Goal: Information Seeking & Learning: Learn about a topic

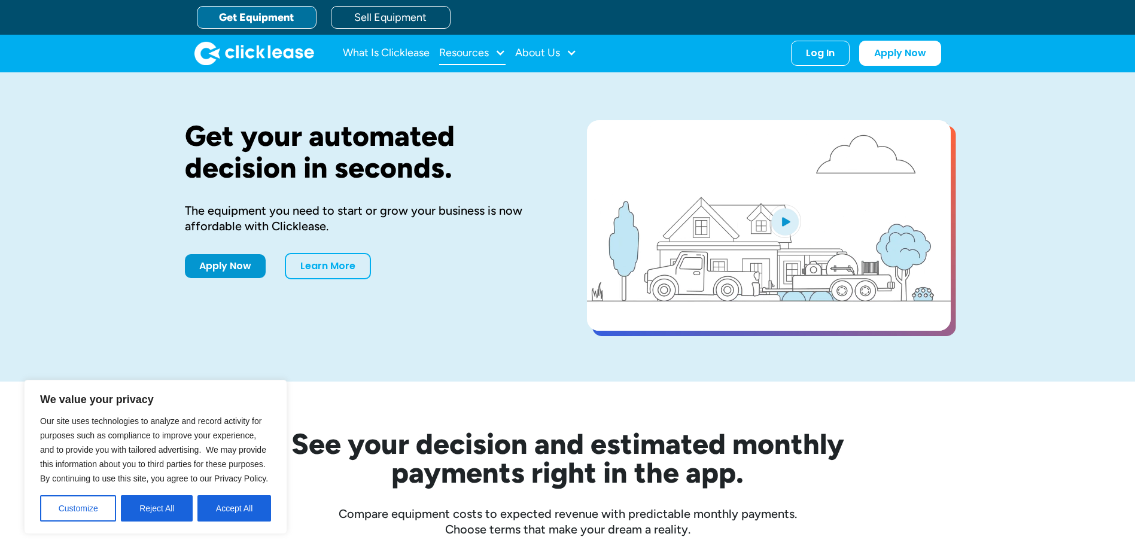
click at [497, 51] on div at bounding box center [500, 52] width 11 height 11
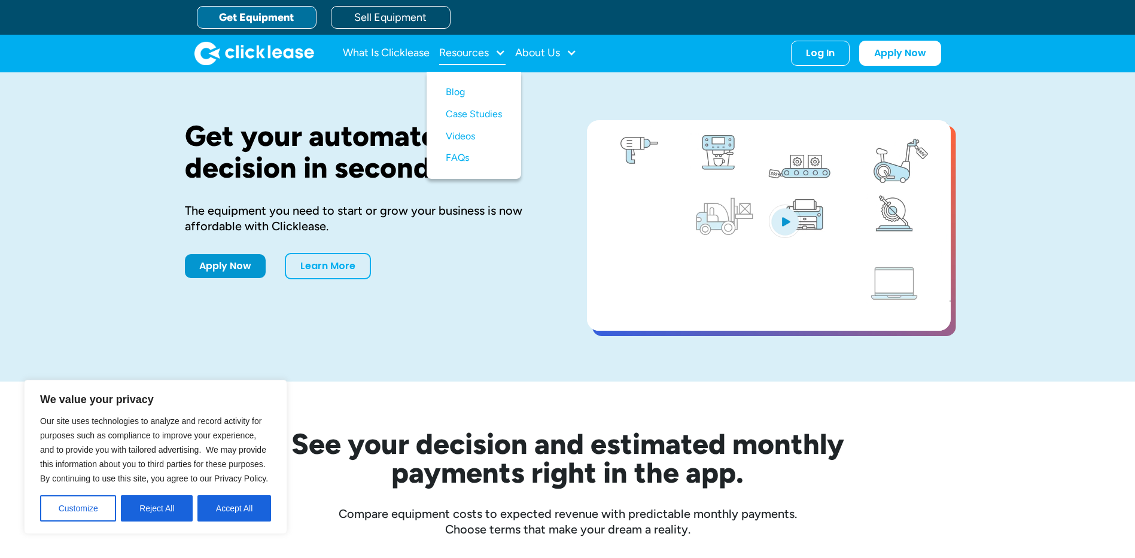
click at [497, 51] on div at bounding box center [500, 52] width 11 height 11
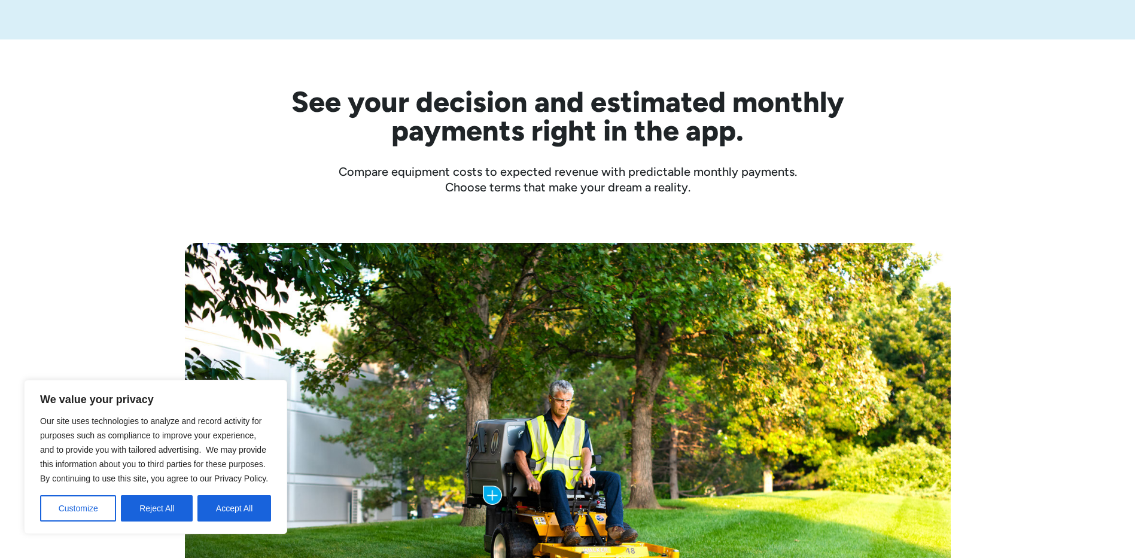
scroll to position [539, 0]
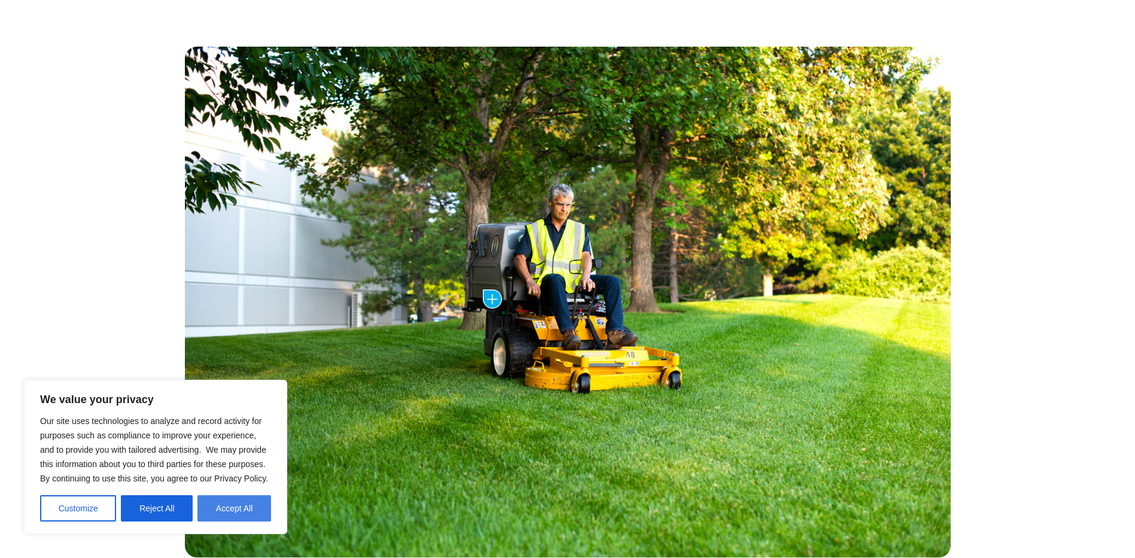
click at [223, 505] on button "Accept All" at bounding box center [235, 509] width 74 height 26
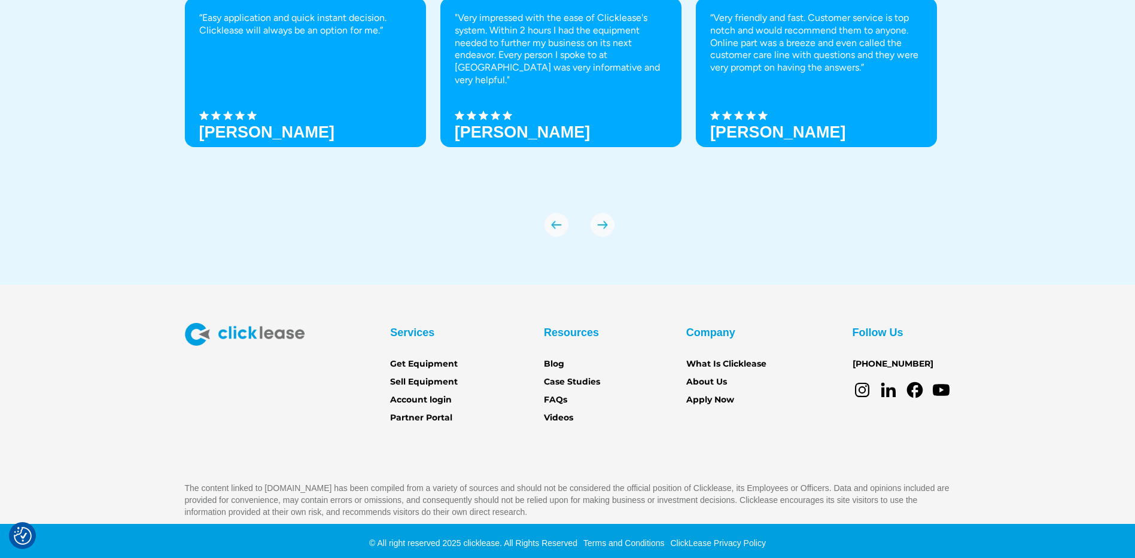
scroll to position [4210, 0]
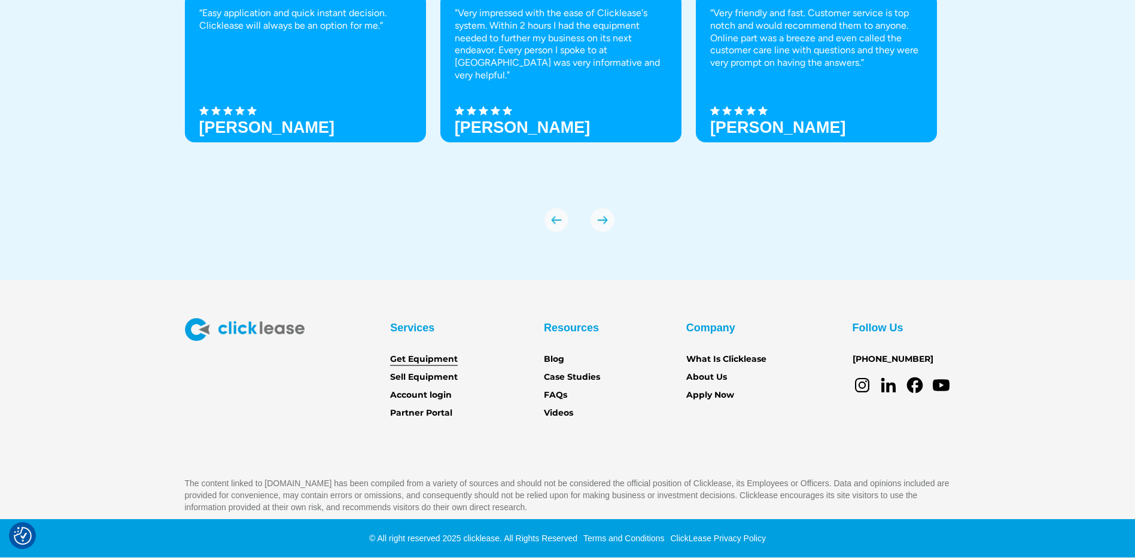
click at [432, 362] on link "Get Equipment" at bounding box center [424, 359] width 68 height 13
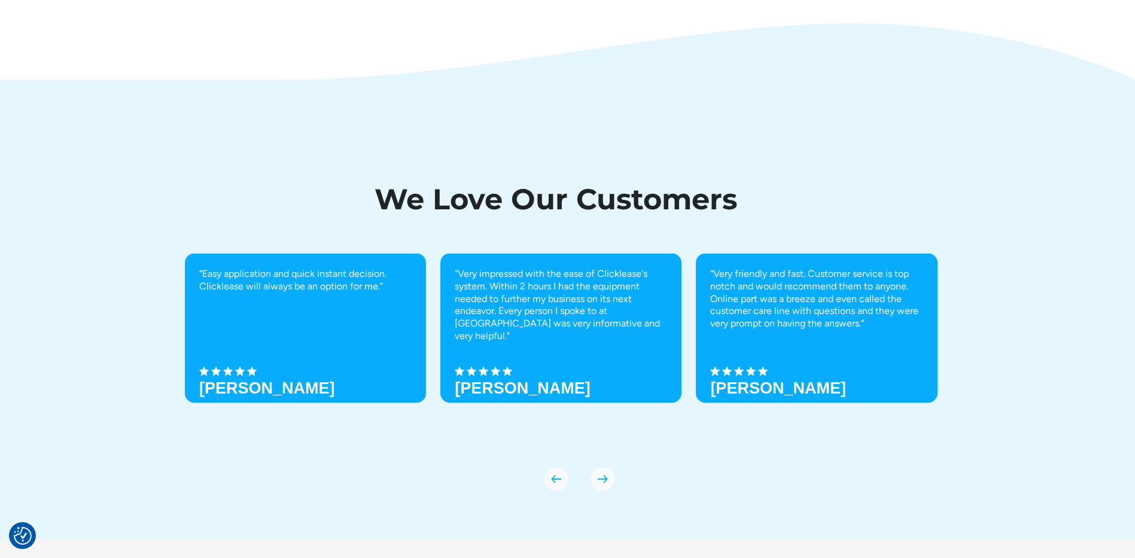
scroll to position [4210, 0]
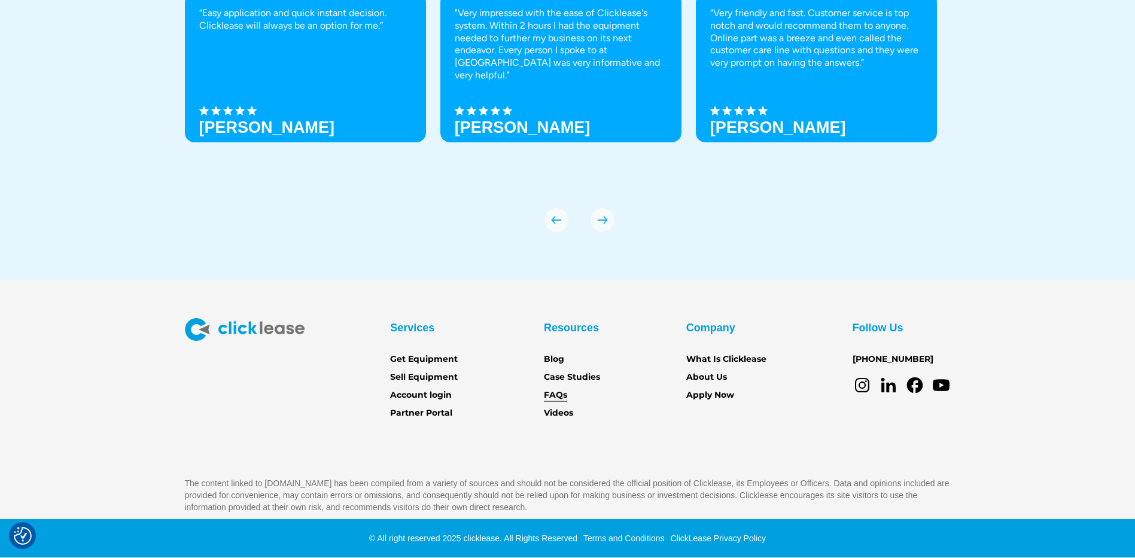
click at [549, 399] on link "FAQs" at bounding box center [555, 395] width 23 height 13
